Goal: Task Accomplishment & Management: Use online tool/utility

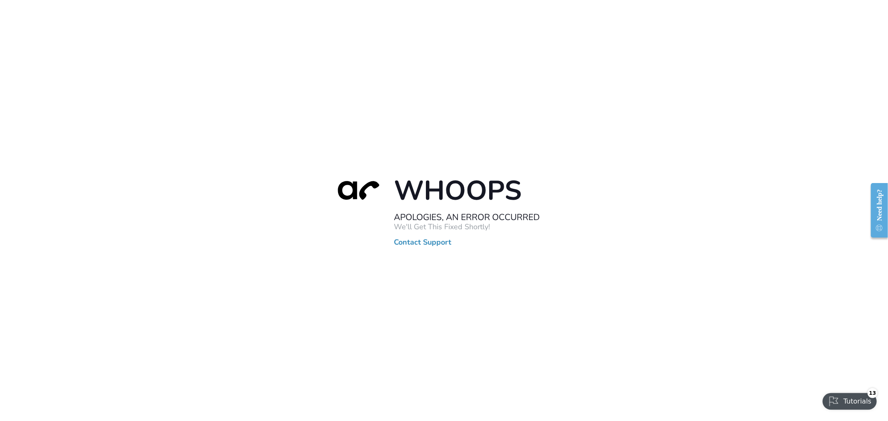
click at [405, 99] on div "Whoops Apologies, An Error Occurred We'll Get This Fixed Shortly! Contact Suppo…" at bounding box center [444, 210] width 888 height 421
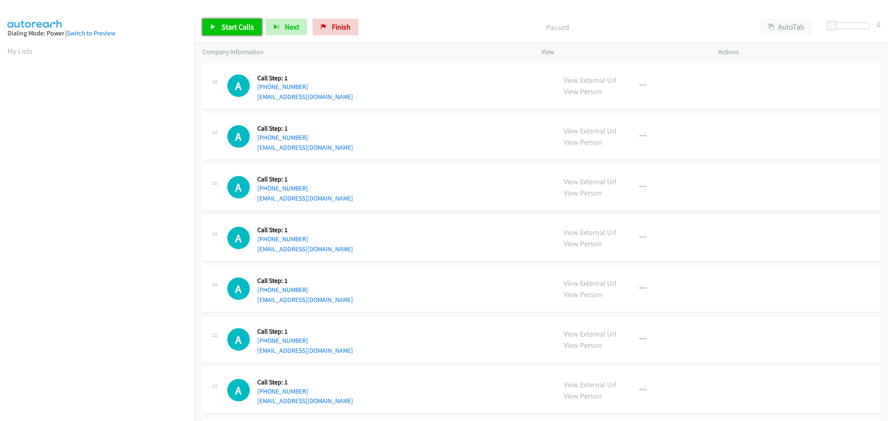
click at [233, 22] on span "Start Calls" at bounding box center [237, 27] width 32 height 10
click at [409, 200] on div "A Callback Scheduled Call Step: 1 America/Chicago +1 847-975-0563 hallerberg@gm…" at bounding box center [388, 187] width 322 height 32
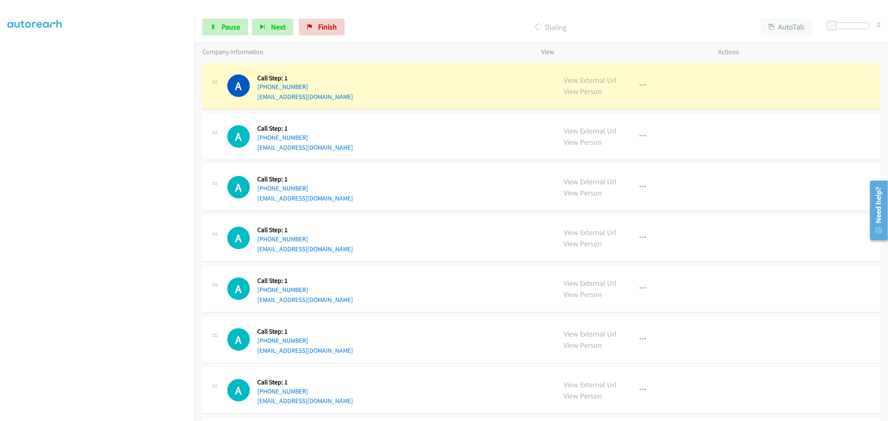
click at [429, 112] on td "A Callback Scheduled Call Step: 1 America/Chicago +1 913-353-0970 mncollins2187…" at bounding box center [541, 137] width 693 height 51
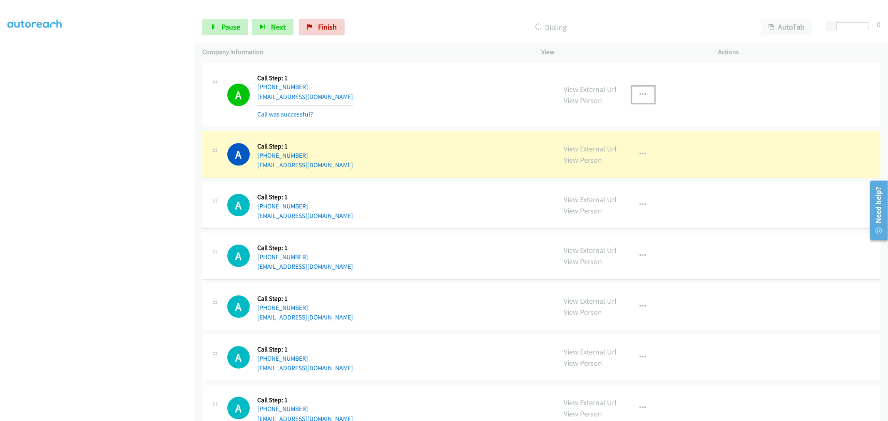
click at [642, 94] on icon "button" at bounding box center [643, 95] width 7 height 7
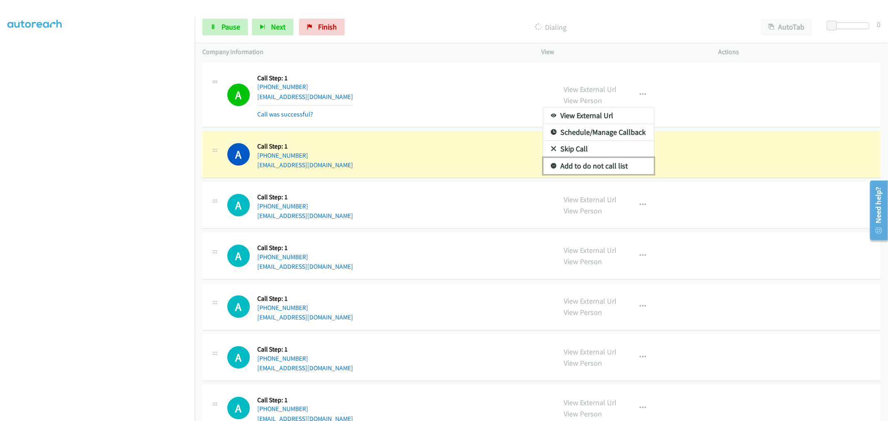
click at [597, 169] on link "Add to do not call list" at bounding box center [598, 166] width 111 height 17
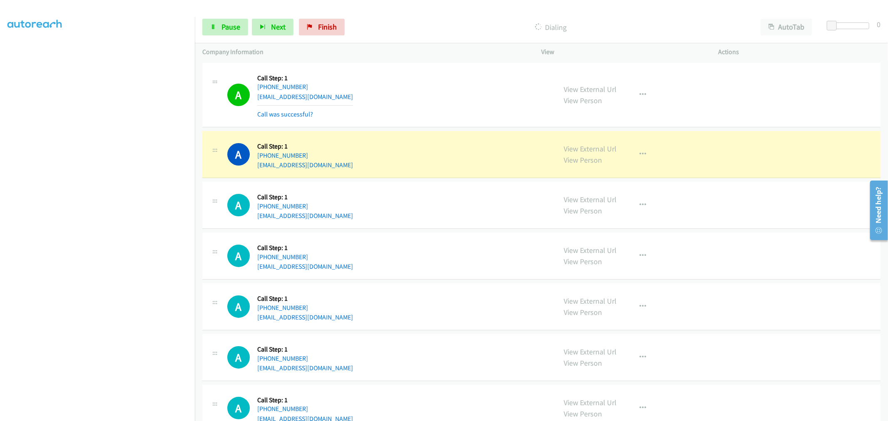
click at [444, 84] on div "A Callback Scheduled Call Step: 1 America/Chicago +1 832-759-7165 temilade.yisa…" at bounding box center [388, 95] width 322 height 50
drag, startPoint x: 187, startPoint y: 159, endPoint x: 244, endPoint y: 68, distance: 107.2
click at [379, 70] on div "A Callback Scheduled Call Step: 1 America/Chicago +1 832-759-7165 temilade.yisa…" at bounding box center [388, 95] width 322 height 50
click at [447, 177] on div "A Callback Scheduled Call Step: 1 America/Chicago +1 913-353-0970 mncollins2187…" at bounding box center [541, 154] width 678 height 47
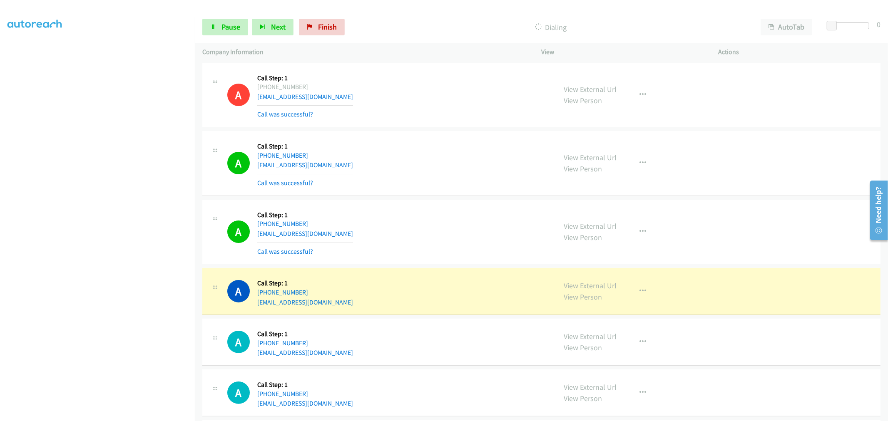
click at [455, 189] on div "A Callback Scheduled Call Step: 1 America/Chicago +1 913-353-0970 mncollins2187…" at bounding box center [541, 163] width 678 height 65
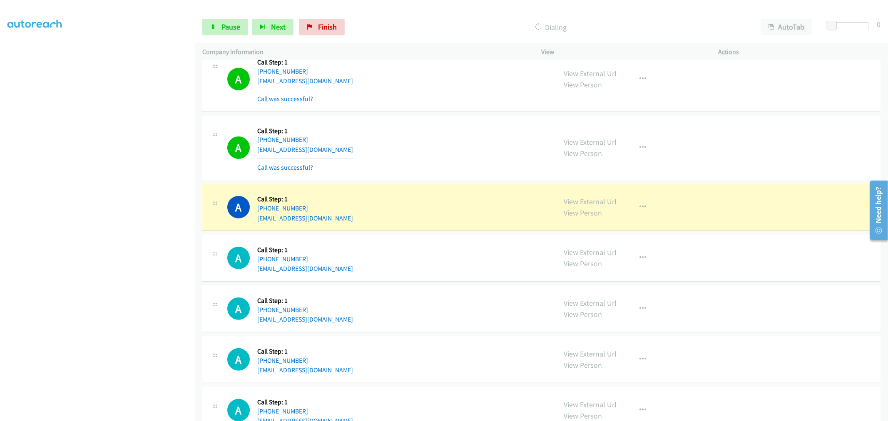
scroll to position [92, 0]
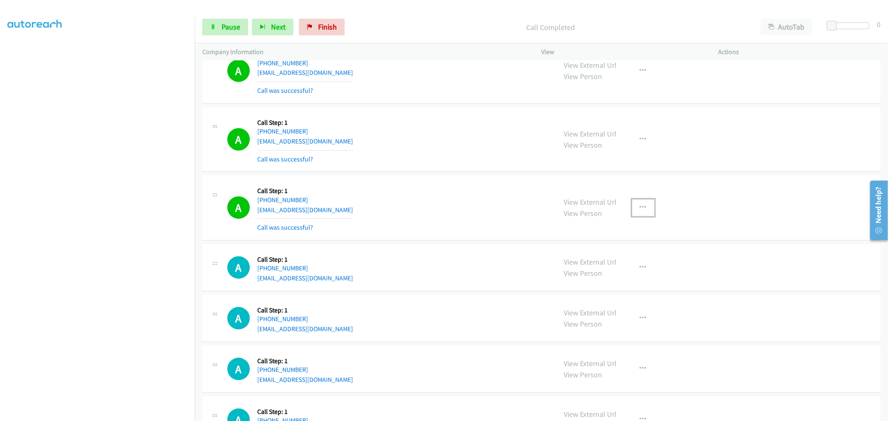
click at [642, 210] on icon "button" at bounding box center [643, 207] width 7 height 7
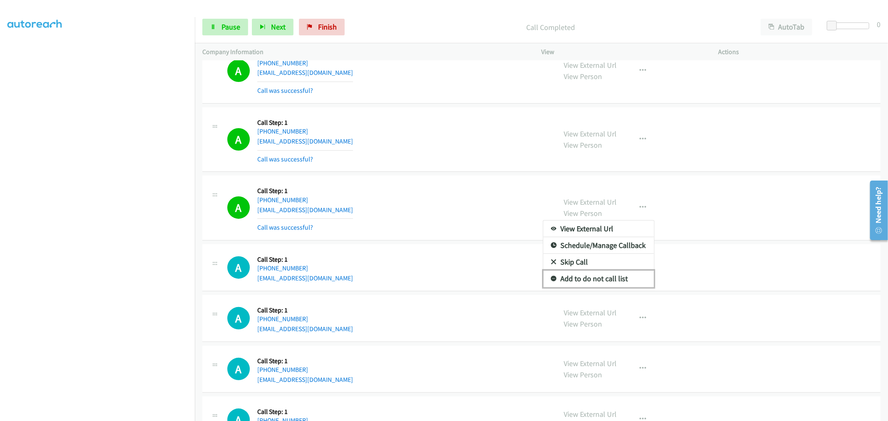
click at [583, 281] on link "Add to do not call list" at bounding box center [598, 279] width 111 height 17
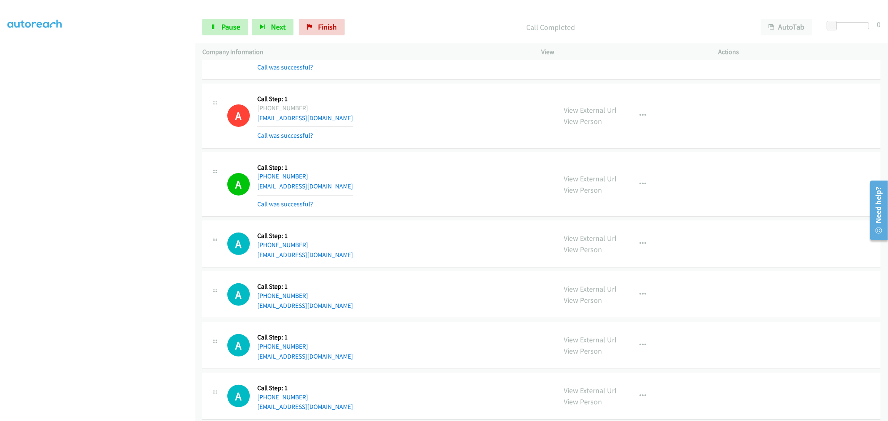
scroll to position [185, 0]
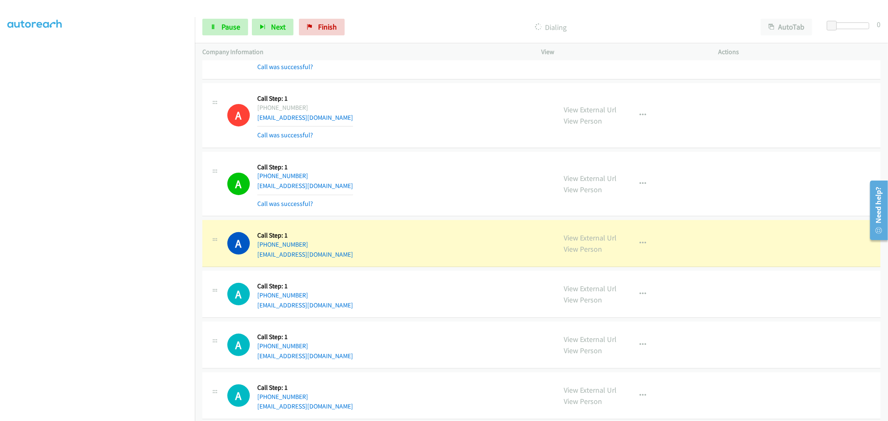
drag, startPoint x: 420, startPoint y: 229, endPoint x: 401, endPoint y: 191, distance: 43.0
click at [401, 191] on div "A Callback Scheduled Call Step: 1 America/New_York +1 508-545-4563 megancollera…" at bounding box center [388, 184] width 322 height 50
click at [230, 26] on span "Pause" at bounding box center [230, 27] width 19 height 10
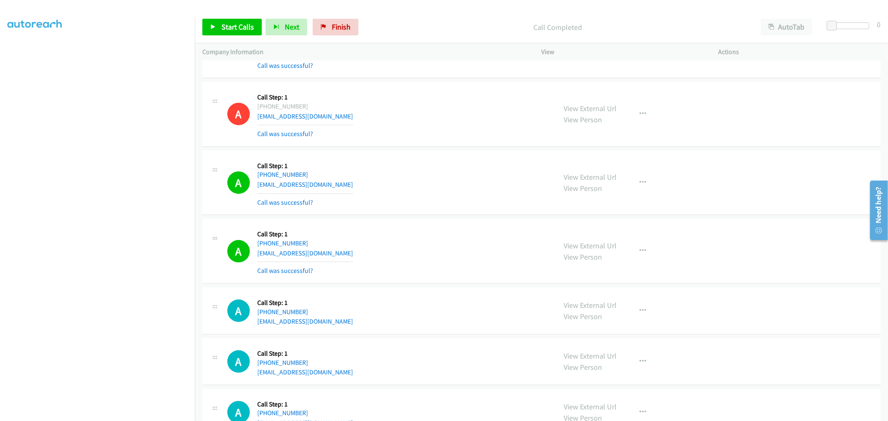
scroll to position [231, 0]
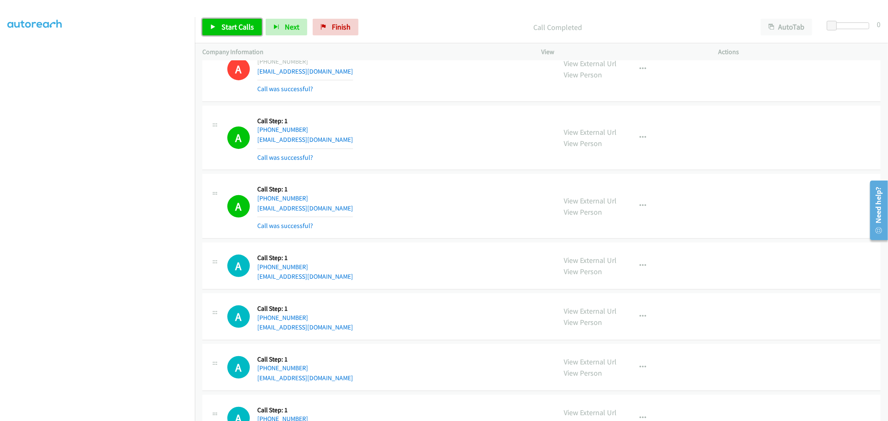
click at [230, 25] on span "Start Calls" at bounding box center [237, 27] width 32 height 10
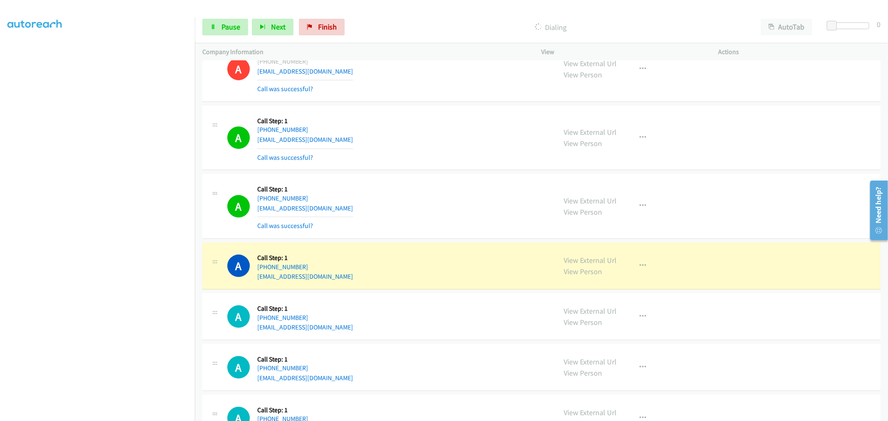
click at [437, 173] on td "A Callback Scheduled Call Step: 1 America/New_York +1 260-418-2261 symonesmith9…" at bounding box center [541, 206] width 693 height 69
click at [241, 15] on div "Start Calls Pause Next Finish Dialing AutoTab AutoTab 0" at bounding box center [541, 27] width 693 height 32
click at [231, 24] on span "Pause" at bounding box center [230, 27] width 19 height 10
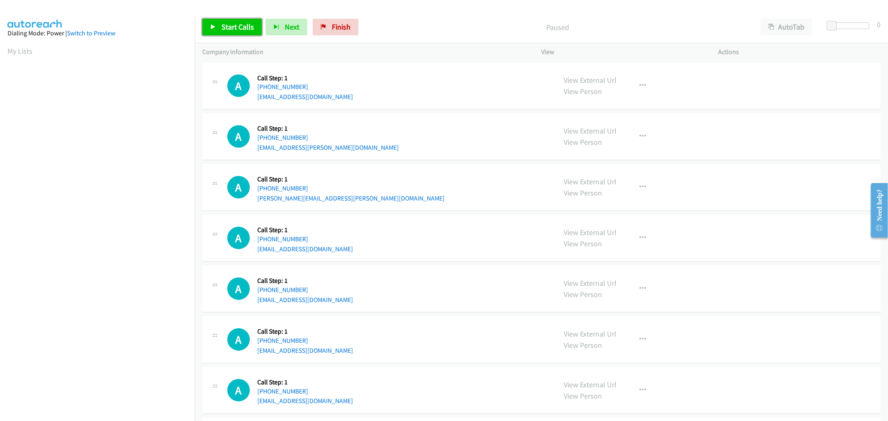
drag, startPoint x: 231, startPoint y: 22, endPoint x: 289, endPoint y: 156, distance: 146.1
click at [231, 22] on span "Start Calls" at bounding box center [237, 27] width 32 height 10
click at [331, 204] on div "A Callback Scheduled Call Step: 1 America/Chicago +1 682-256-0237 fadi.kakish@h…" at bounding box center [541, 187] width 678 height 47
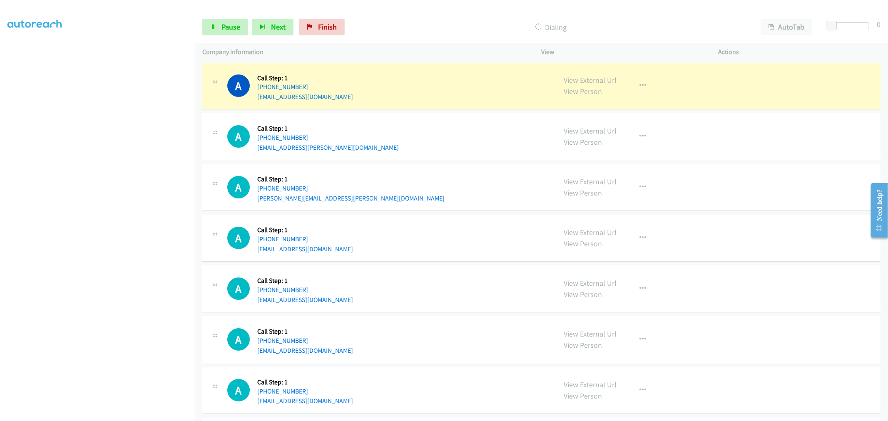
click at [393, 159] on div "A Callback Scheduled Call Step: 1 America/Chicago +1 832-221-4900 brooklyn.rape…" at bounding box center [541, 136] width 678 height 47
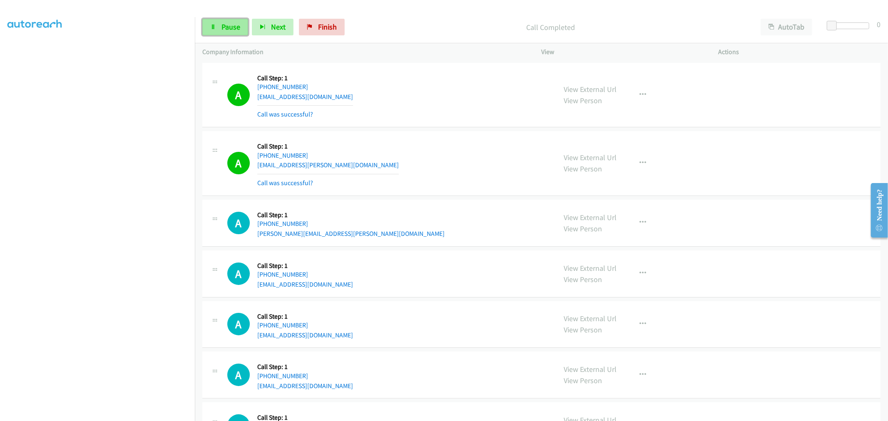
click at [215, 25] on icon at bounding box center [213, 28] width 6 height 6
click at [215, 27] on icon at bounding box center [213, 28] width 6 height 6
drag, startPoint x: 223, startPoint y: 30, endPoint x: 255, endPoint y: 80, distance: 59.7
click at [223, 30] on span "Pause" at bounding box center [230, 27] width 19 height 10
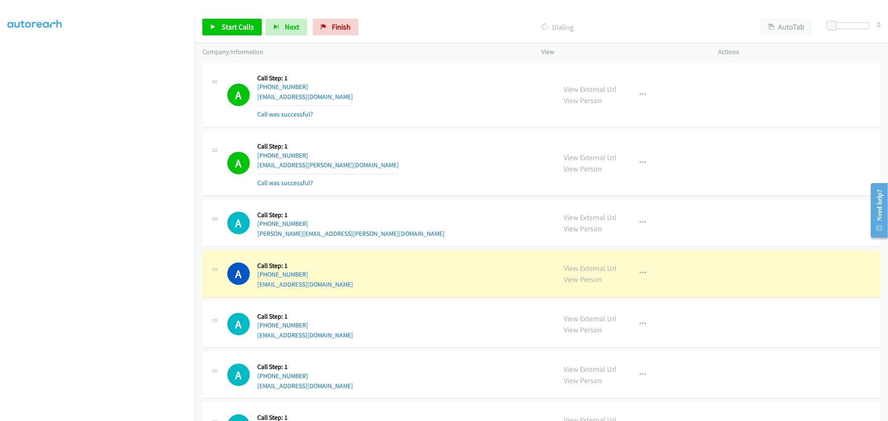
click at [433, 199] on td "A Callback Scheduled Call Step: 1 America/Chicago +1 682-256-0237 fadi.kakish@h…" at bounding box center [541, 223] width 693 height 51
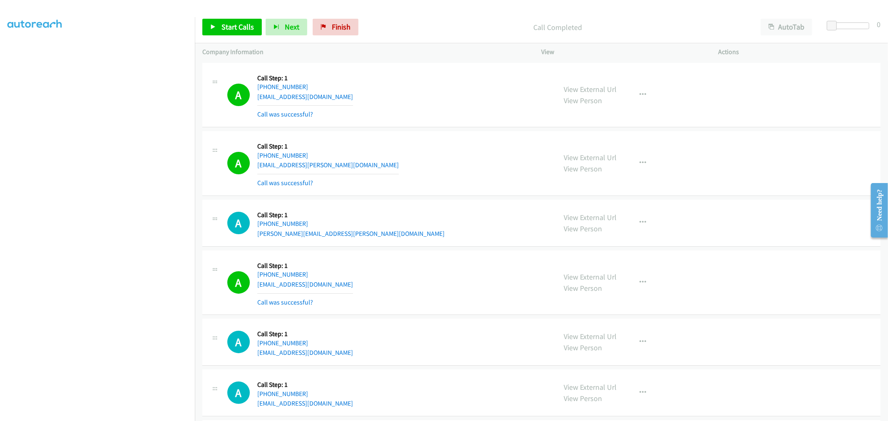
click at [433, 170] on div "A Callback Scheduled Call Step: 1 America/Chicago +1 832-221-4900 brooklyn.rape…" at bounding box center [388, 164] width 322 height 50
click at [460, 136] on div "A Callback Scheduled Call Step: 1 America/Chicago +1 832-221-4900 brooklyn.rape…" at bounding box center [541, 163] width 678 height 65
click at [401, 190] on div "A Callback Scheduled Call Step: 1 America/Chicago +1 832-221-4900 brooklyn.rape…" at bounding box center [541, 163] width 678 height 65
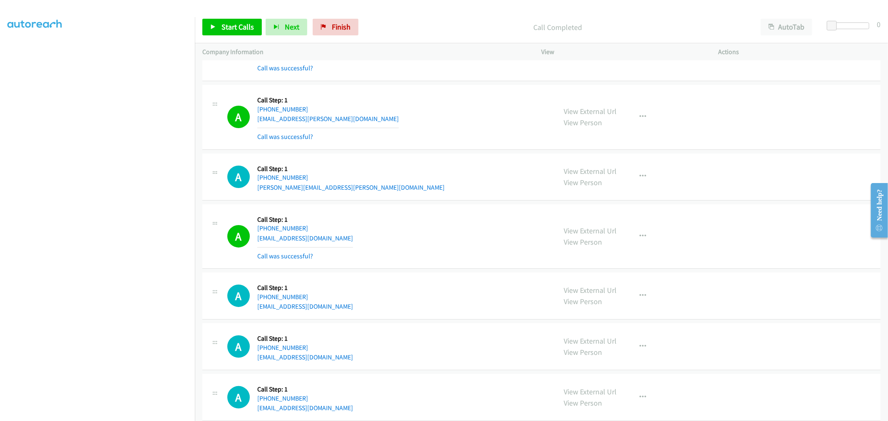
scroll to position [0, 0]
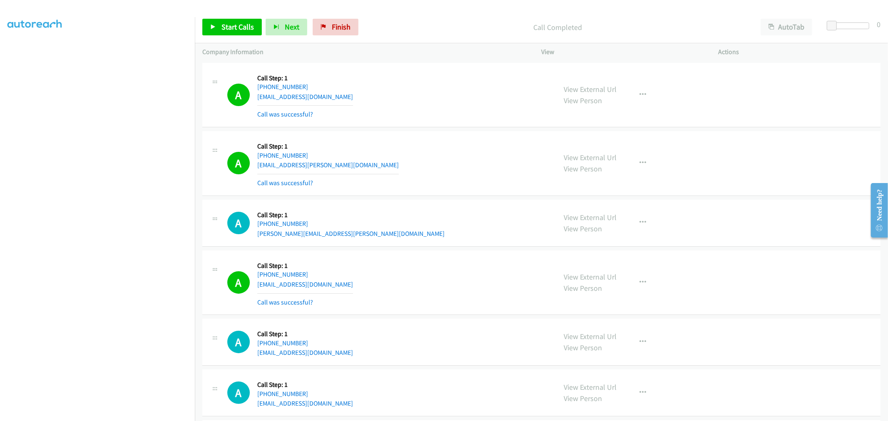
click at [433, 124] on div "A Callback Scheduled Call Step: 1 America/New_York +1 614-886-3683 buckeyerin@g…" at bounding box center [541, 95] width 678 height 65
click at [423, 124] on div "A Callback Scheduled Call Step: 1 America/New_York +1 614-886-3683 buckeyerin@g…" at bounding box center [541, 95] width 678 height 65
click at [246, 30] on span "Start Calls" at bounding box center [237, 27] width 32 height 10
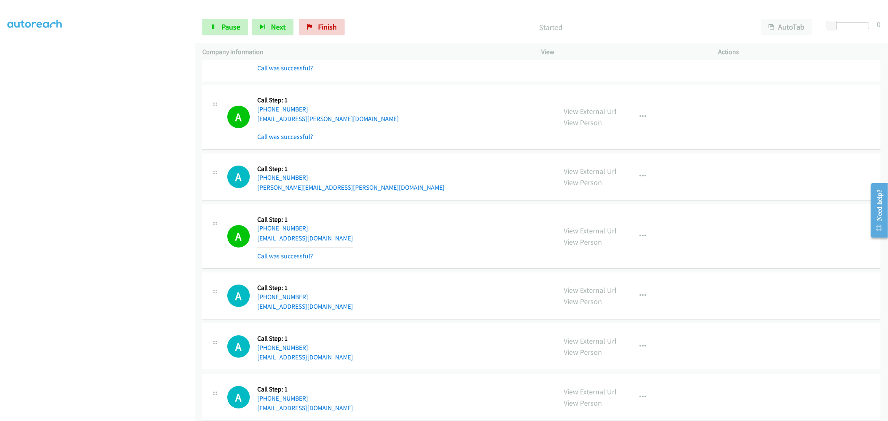
scroll to position [92, 0]
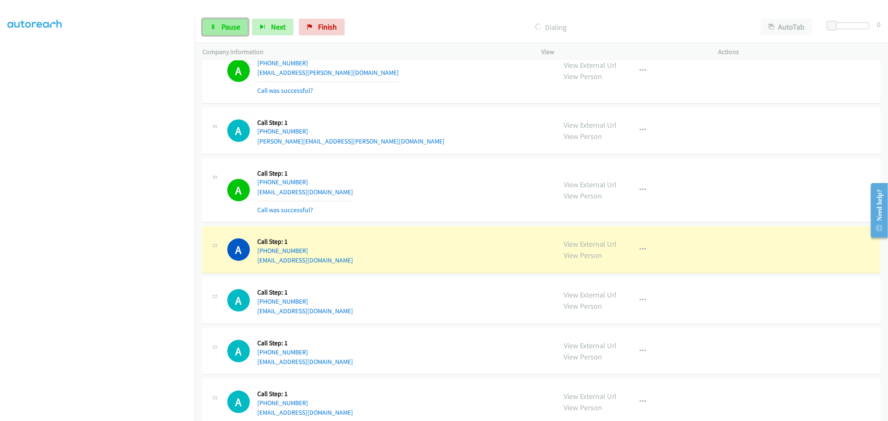
click at [239, 19] on link "Pause" at bounding box center [225, 27] width 46 height 17
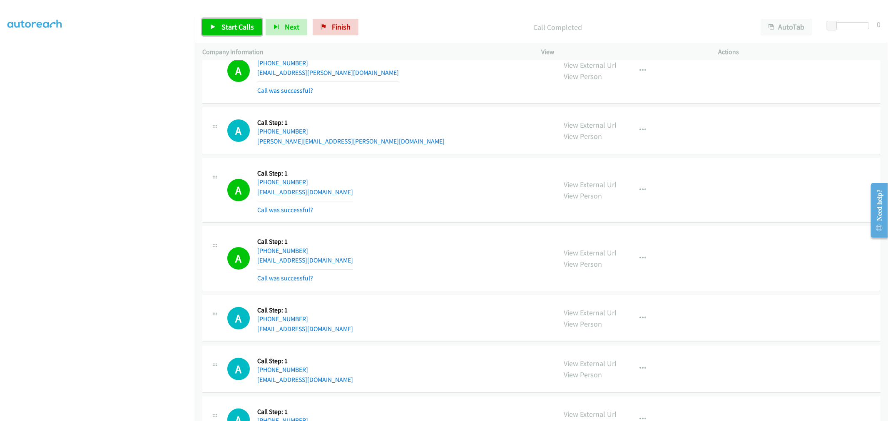
click at [229, 27] on span "Start Calls" at bounding box center [237, 27] width 32 height 10
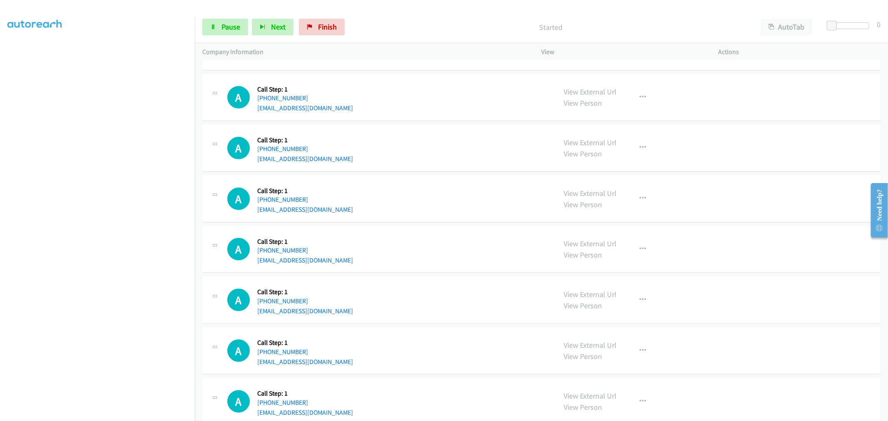
scroll to position [185, 0]
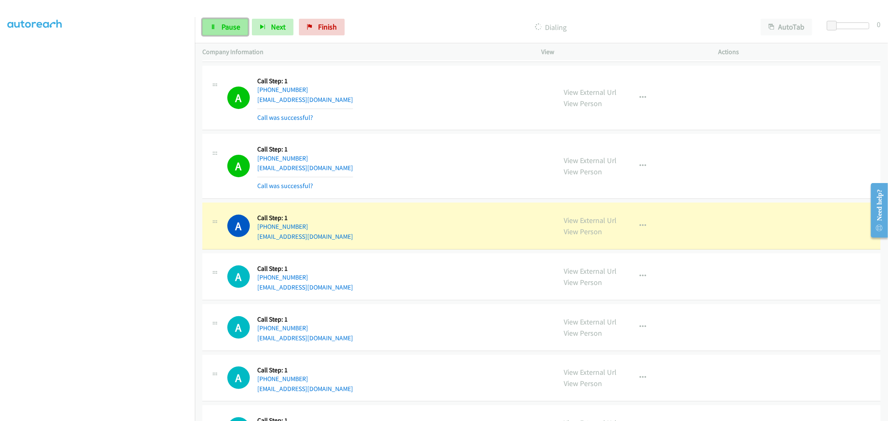
click at [236, 21] on link "Pause" at bounding box center [225, 27] width 46 height 17
